Goal: Obtain resource: Obtain resource

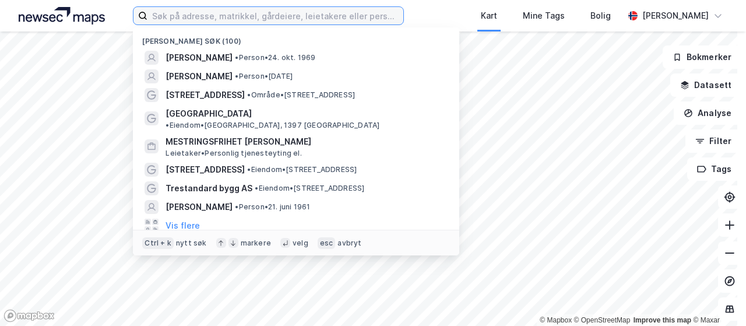
click at [355, 19] on input at bounding box center [276, 15] width 256 height 17
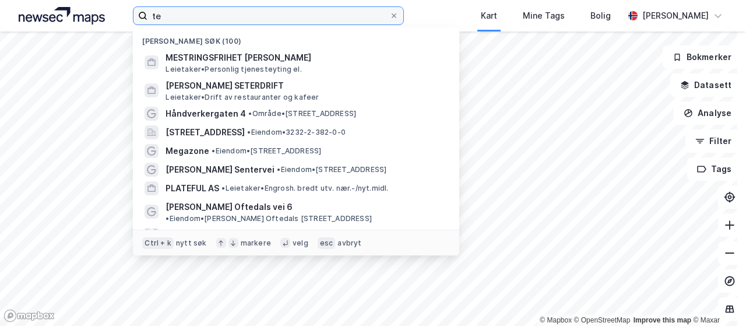
type input "t"
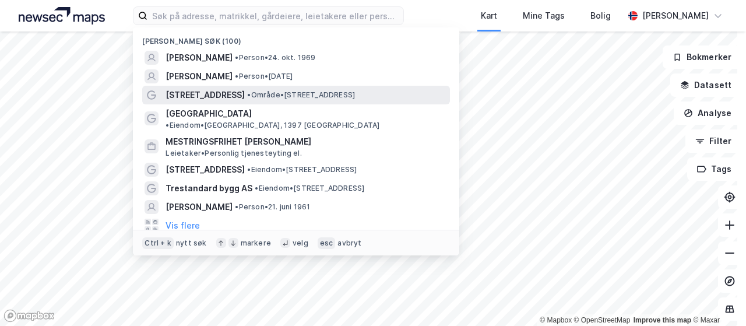
click at [265, 92] on span "• Område • [STREET_ADDRESS]" at bounding box center [301, 94] width 108 height 9
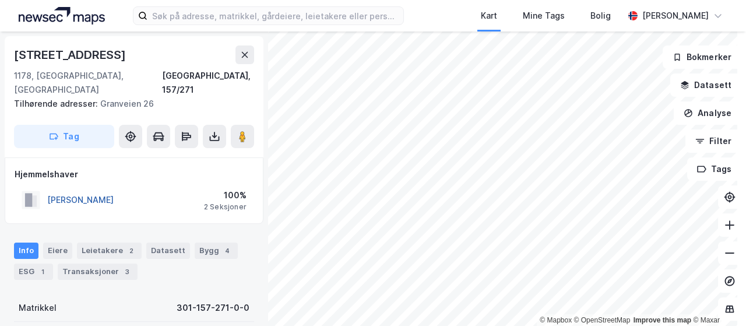
click at [0, 0] on button "[PERSON_NAME]" at bounding box center [0, 0] width 0 height 0
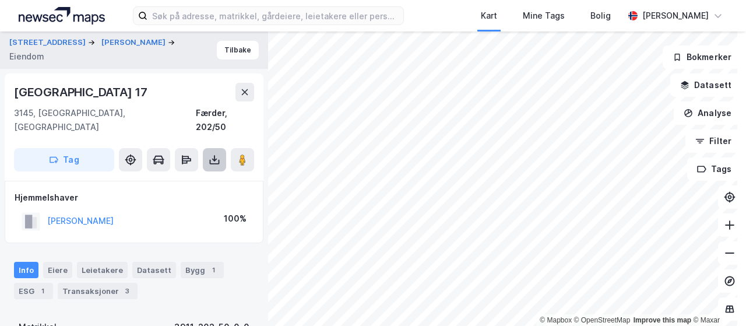
click at [208, 148] on button at bounding box center [214, 159] width 23 height 23
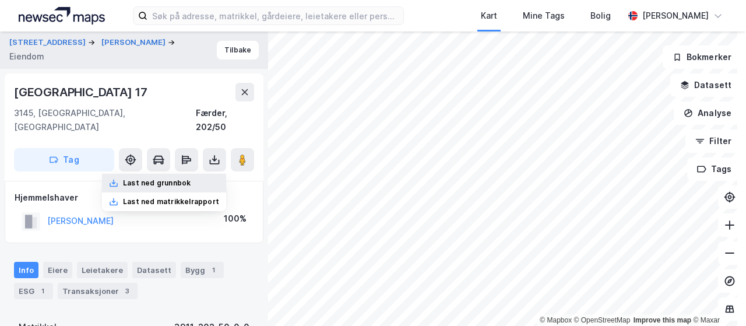
click at [166, 178] on div "Last ned grunnbok" at bounding box center [157, 182] width 68 height 9
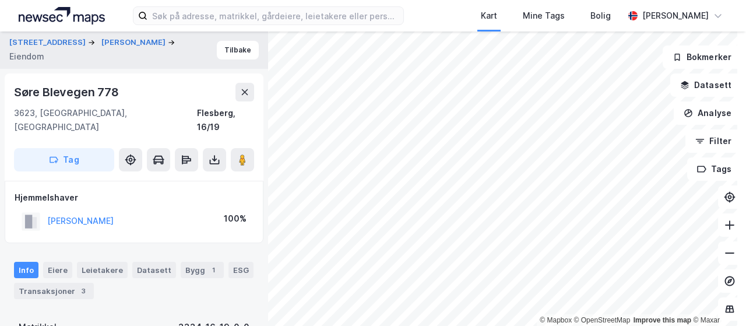
scroll to position [15, 0]
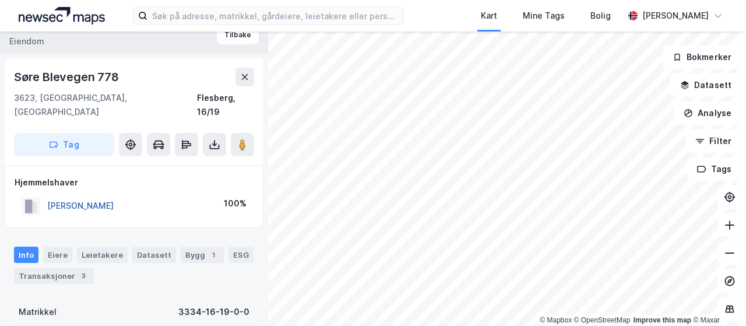
click at [0, 0] on button "[PERSON_NAME]" at bounding box center [0, 0] width 0 height 0
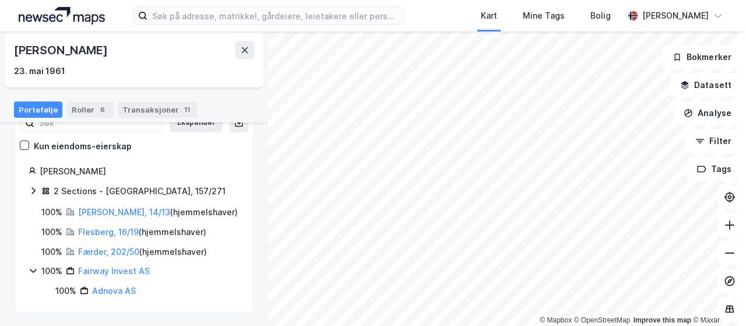
scroll to position [15, 0]
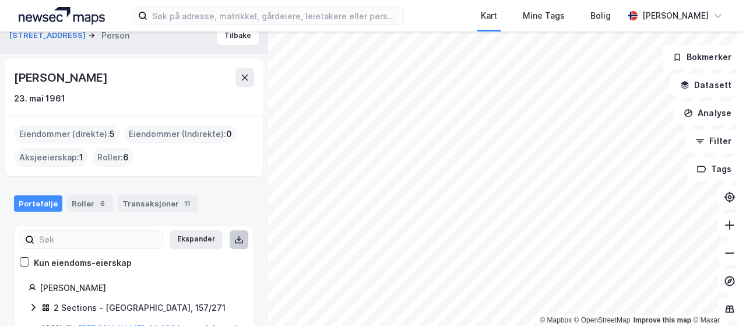
click at [237, 238] on icon at bounding box center [239, 239] width 4 height 2
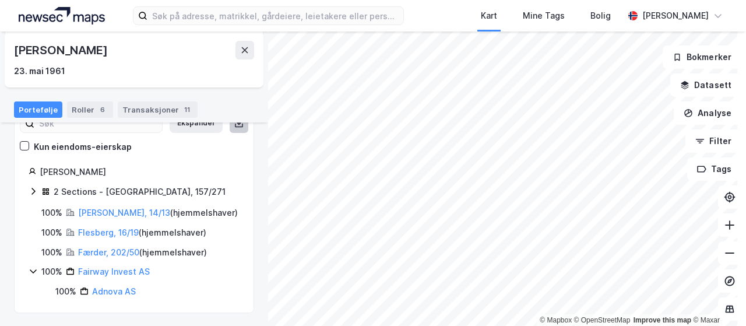
scroll to position [131, 0]
click at [113, 212] on link "[PERSON_NAME], 14/13" at bounding box center [124, 212] width 92 height 10
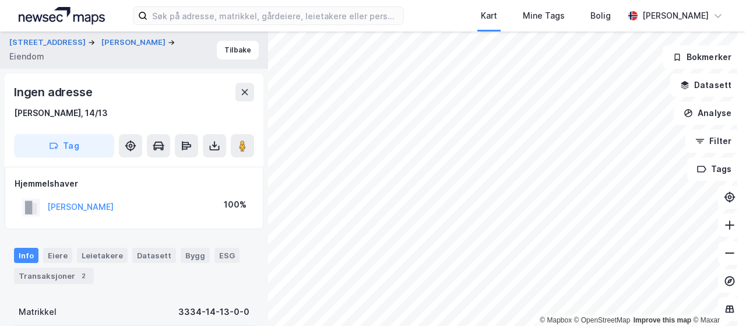
scroll to position [15, 0]
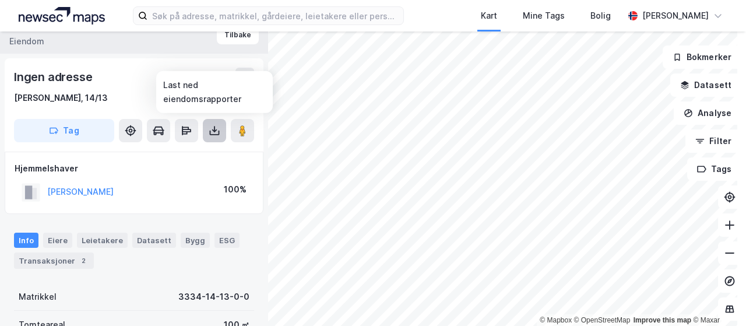
click at [212, 131] on icon at bounding box center [215, 131] width 12 height 12
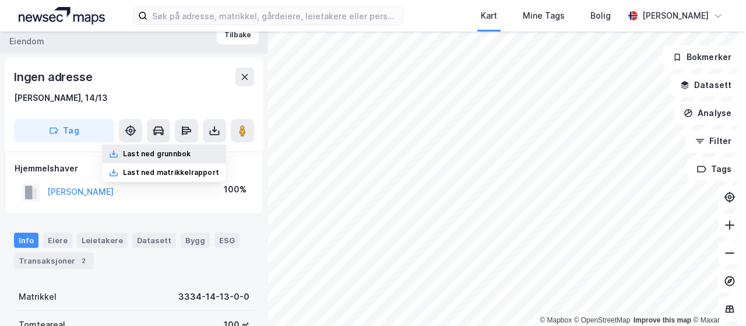
click at [180, 156] on div "Last ned grunnbok" at bounding box center [157, 153] width 68 height 9
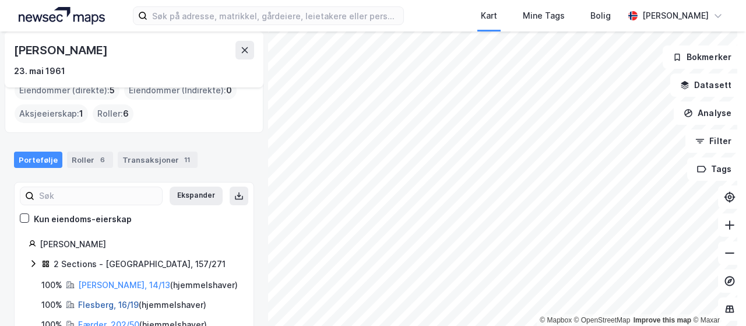
scroll to position [117, 0]
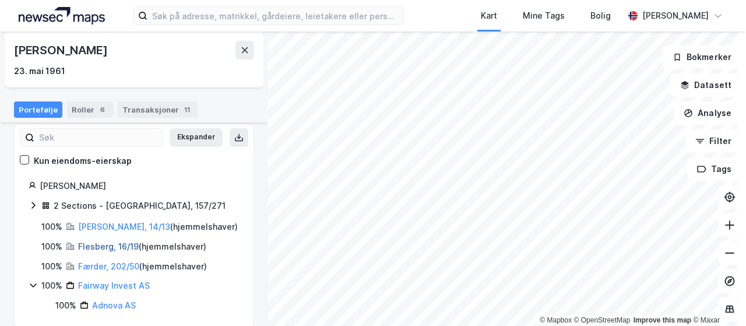
click at [103, 244] on link "Flesberg, 16/19" at bounding box center [108, 246] width 61 height 10
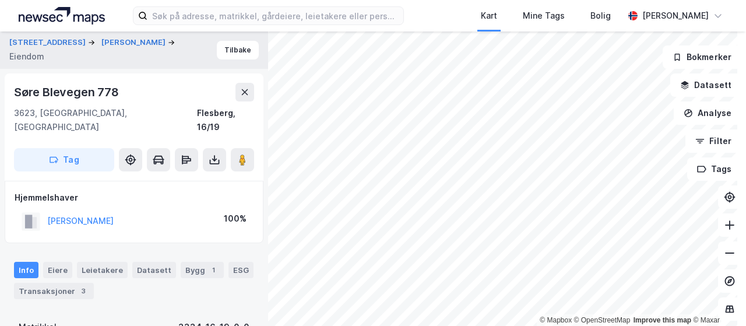
scroll to position [15, 0]
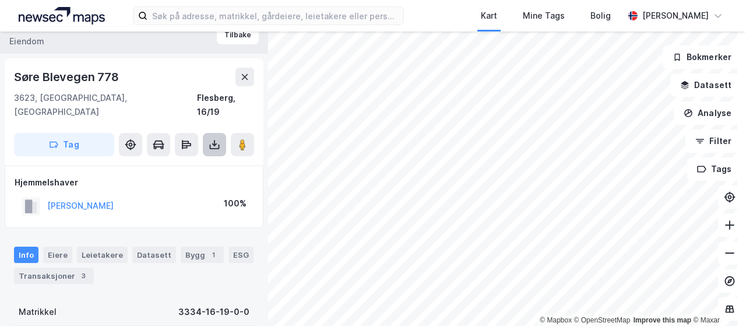
click at [223, 134] on button at bounding box center [214, 144] width 23 height 23
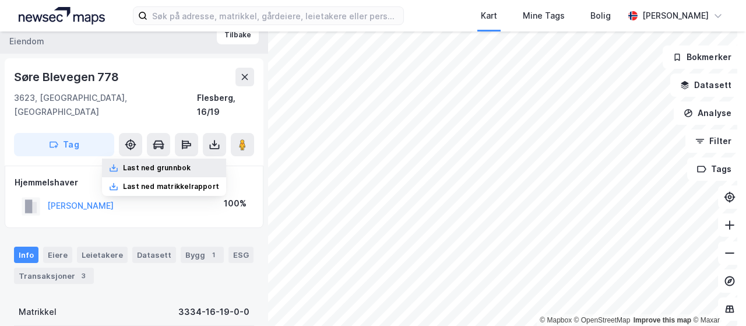
click at [182, 163] on div "Last ned grunnbok" at bounding box center [157, 167] width 68 height 9
click at [183, 163] on div "Last ned grunnbok" at bounding box center [157, 167] width 68 height 9
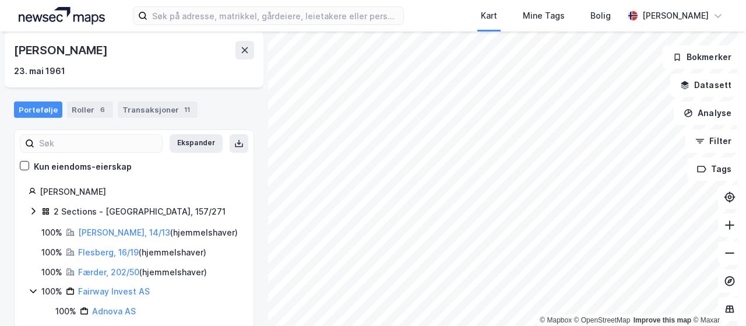
scroll to position [131, 0]
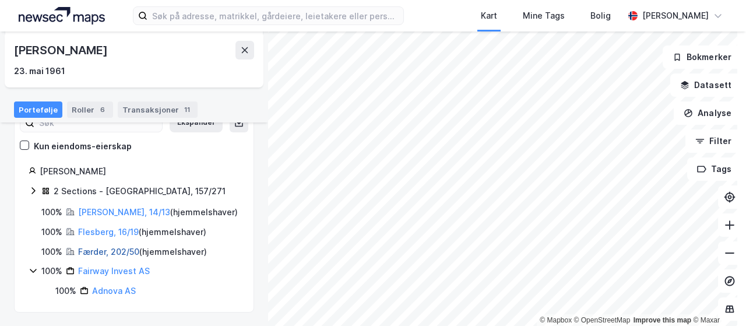
click at [115, 251] on link "Færder, 202/50" at bounding box center [108, 252] width 61 height 10
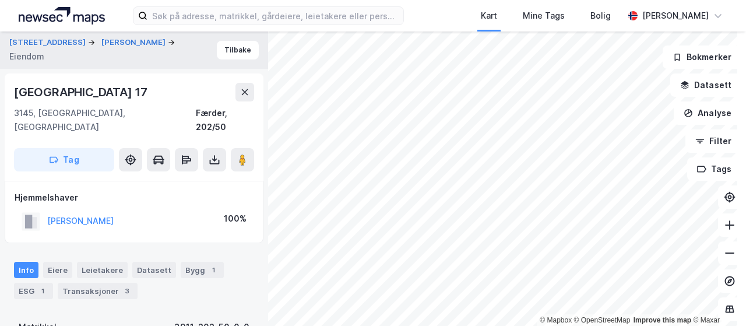
scroll to position [15, 0]
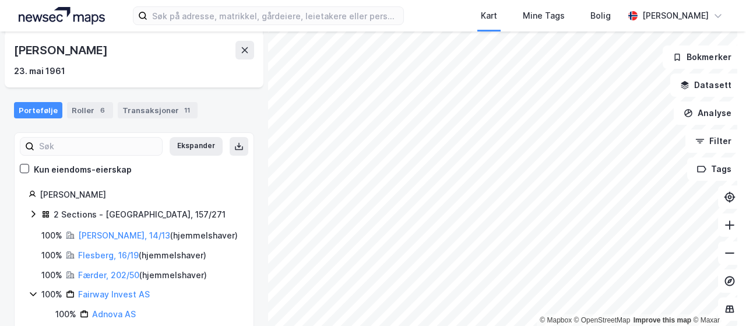
scroll to position [131, 0]
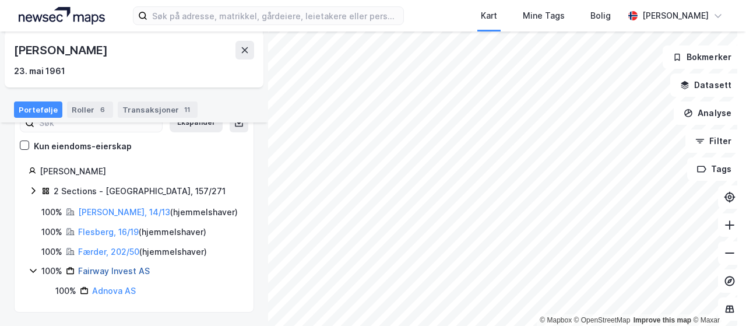
click at [112, 270] on link "Fairway Invest AS" at bounding box center [114, 271] width 72 height 10
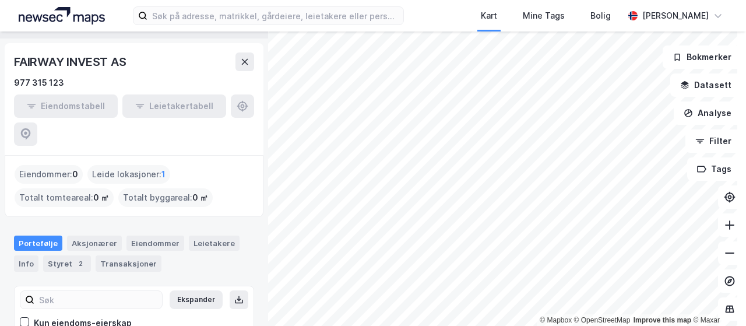
scroll to position [79, 0]
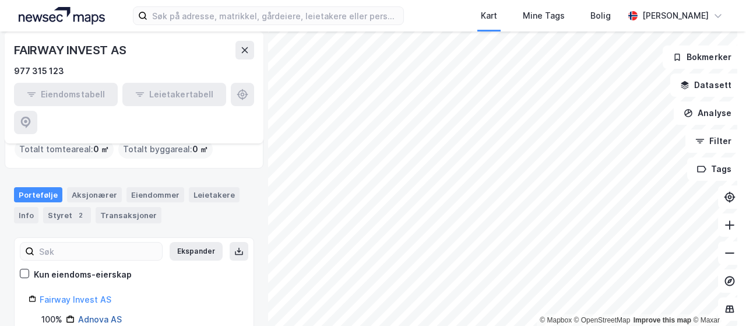
click at [101, 314] on link "Adnova AS" at bounding box center [100, 319] width 44 height 10
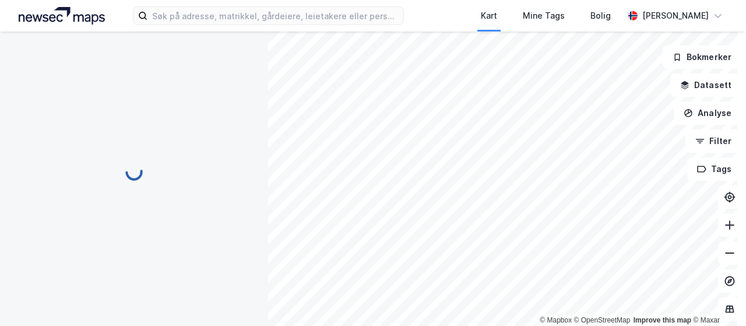
scroll to position [0, 0]
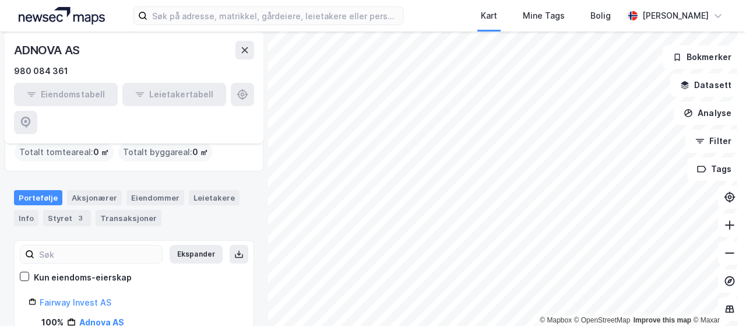
scroll to position [79, 0]
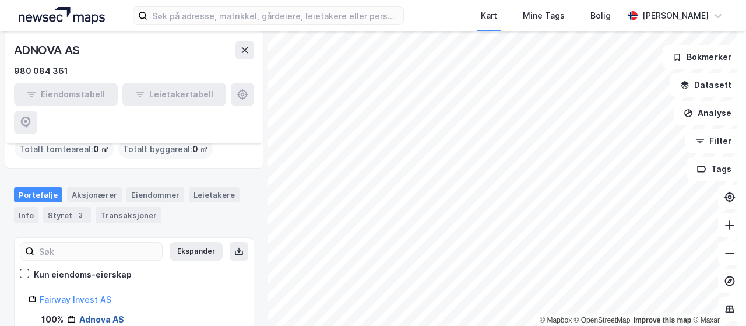
click at [100, 314] on link "Adnova AS" at bounding box center [101, 319] width 45 height 10
click at [237, 250] on icon at bounding box center [239, 251] width 4 height 2
drag, startPoint x: 145, startPoint y: 297, endPoint x: 80, endPoint y: 293, distance: 64.3
click at [80, 313] on div "100% Adnova AS" at bounding box center [140, 320] width 198 height 14
